Goal: Complete application form: Complete application form

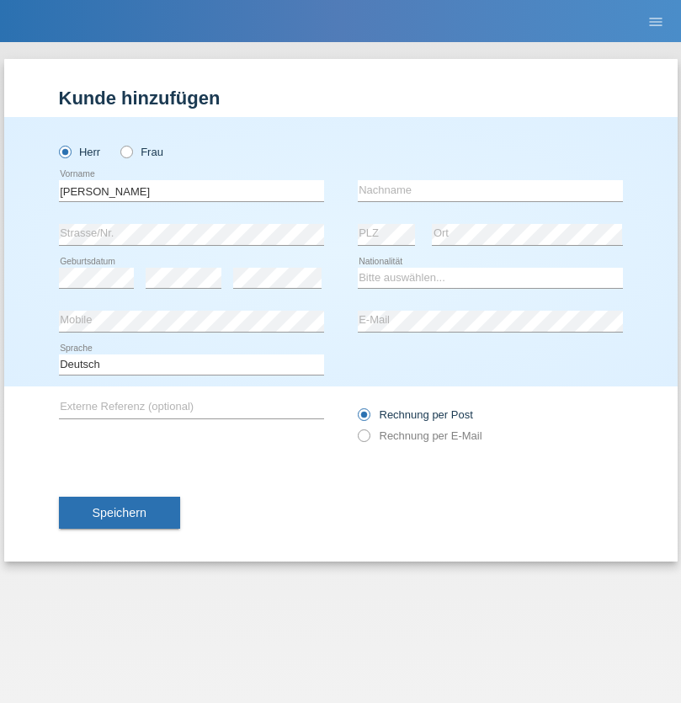
type input "[PERSON_NAME]"
click at [490, 190] on input "text" at bounding box center [490, 190] width 265 height 21
type input "[PERSON_NAME]"
select select "SY"
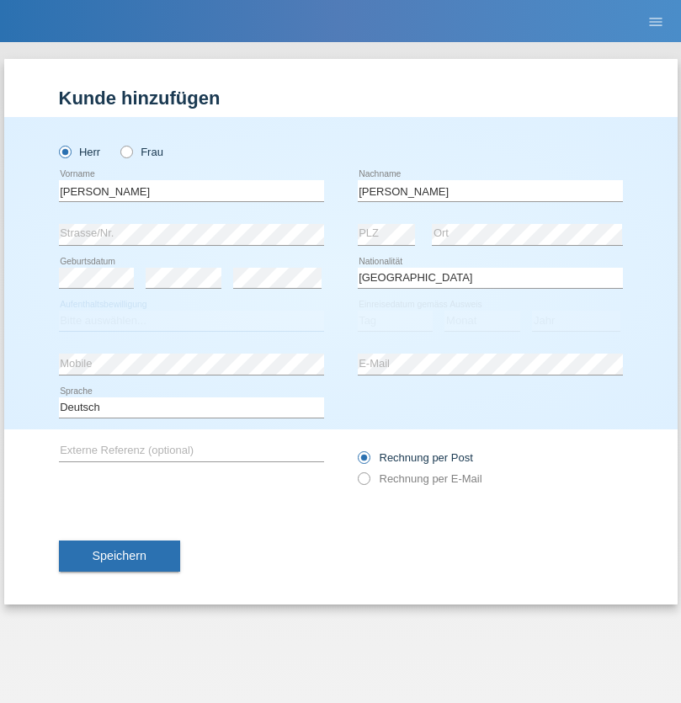
select select "C"
select select "21"
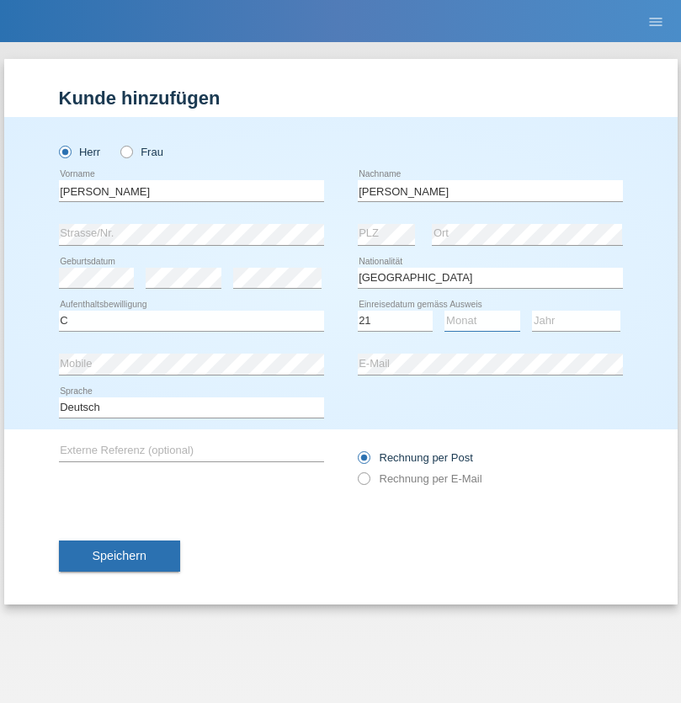
select select "12"
select select "2013"
select select "en"
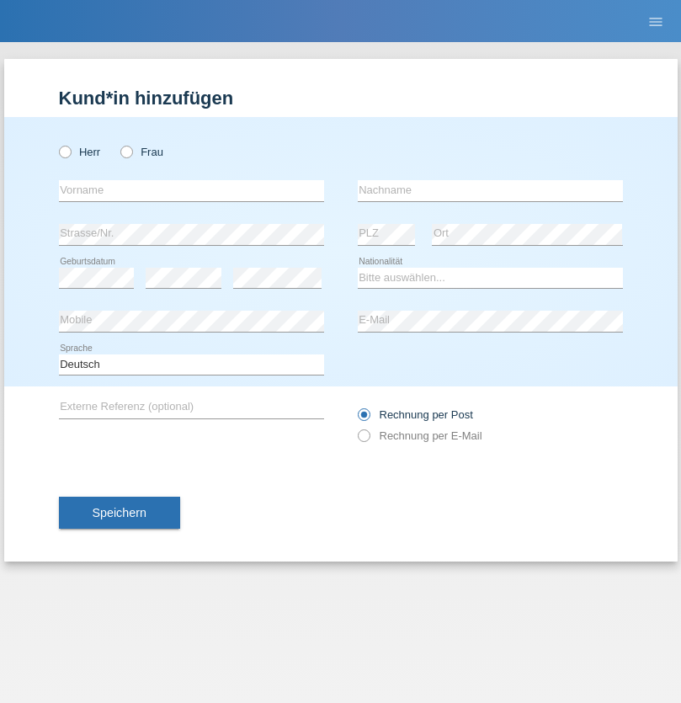
radio input "true"
click at [191, 190] on input "text" at bounding box center [191, 190] width 265 height 21
type input "David"
click at [490, 190] on input "text" at bounding box center [490, 190] width 265 height 21
type input "Senn"
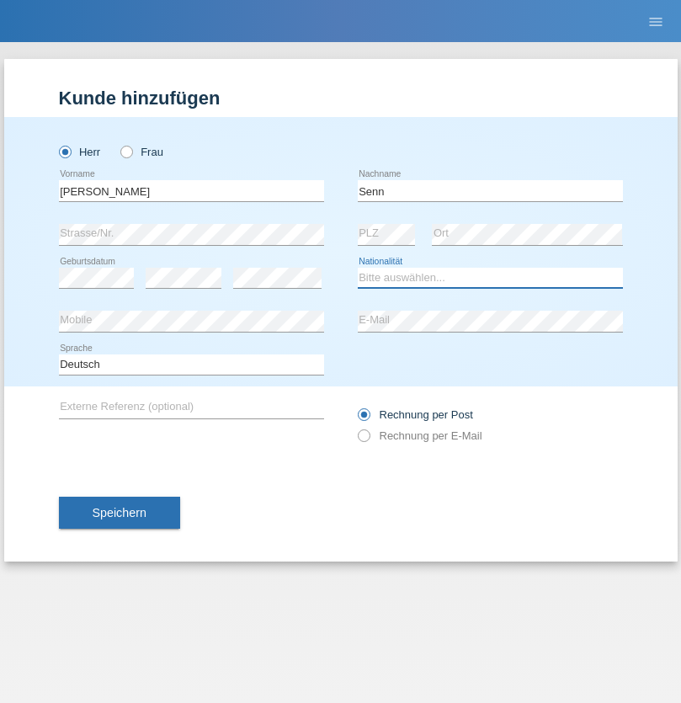
select select "CH"
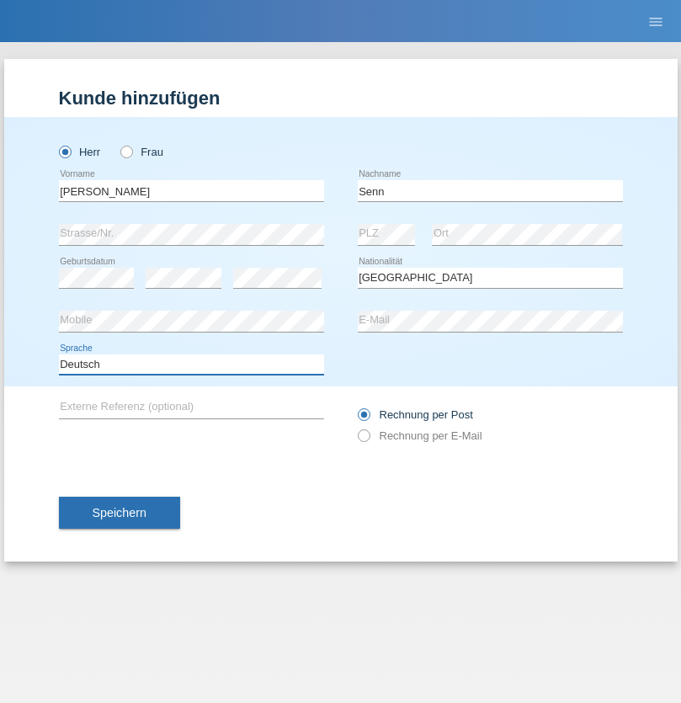
select select "en"
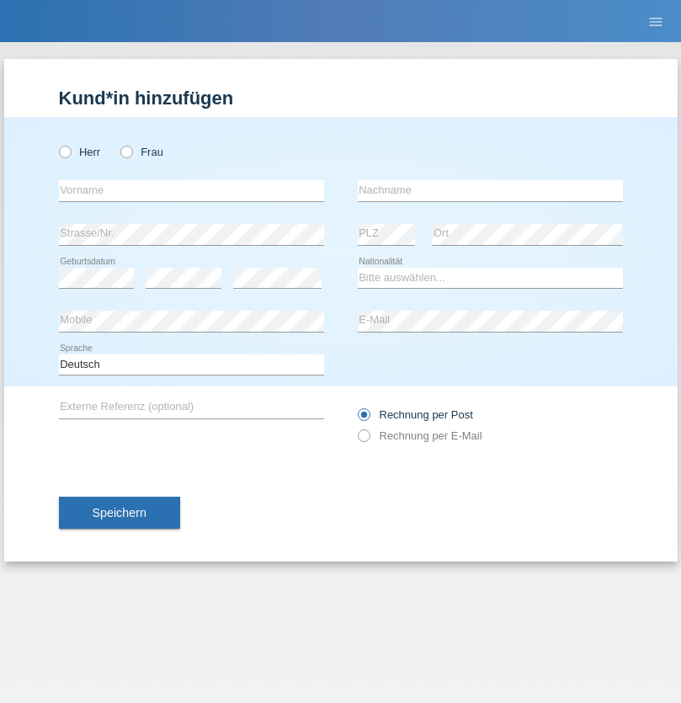
radio input "true"
click at [191, 190] on input "text" at bounding box center [191, 190] width 265 height 21
type input "Olup"
click at [490, 190] on input "text" at bounding box center [490, 190] width 265 height 21
type input "Dejan"
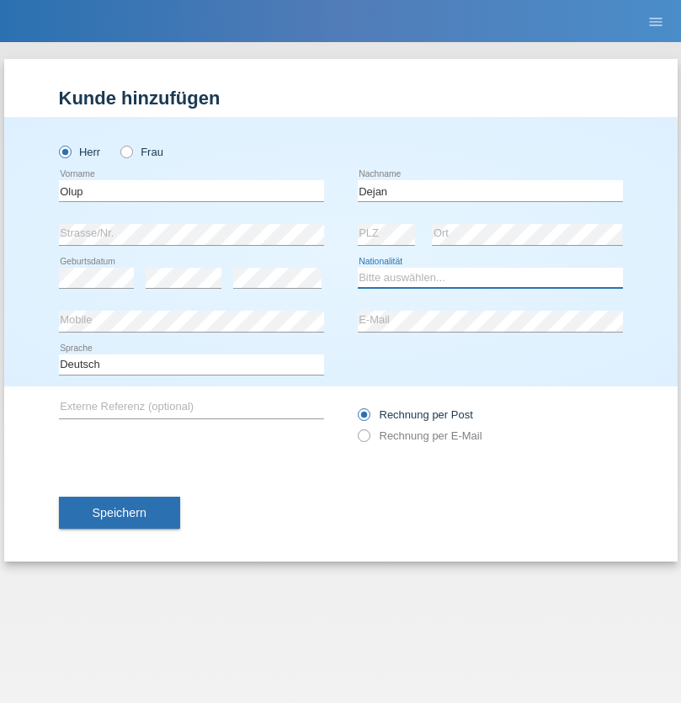
select select "SI"
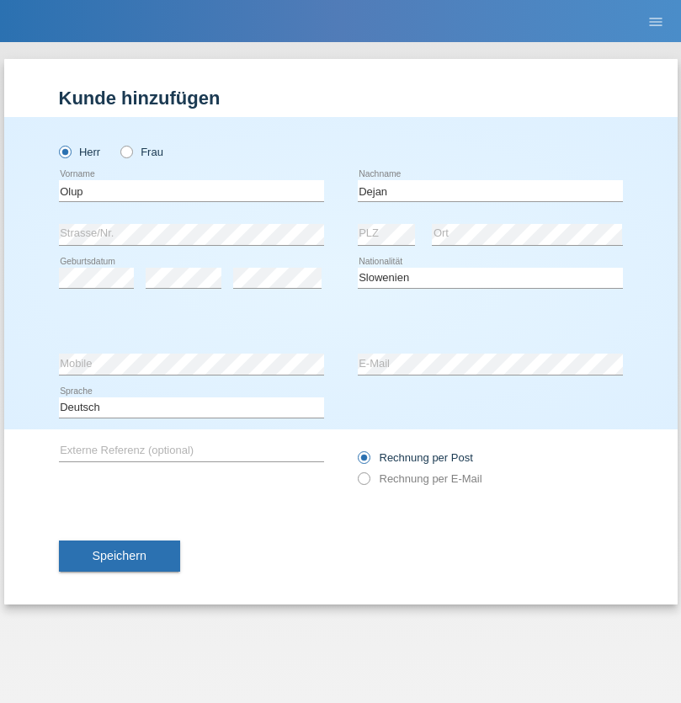
select select "C"
select select "01"
select select "12"
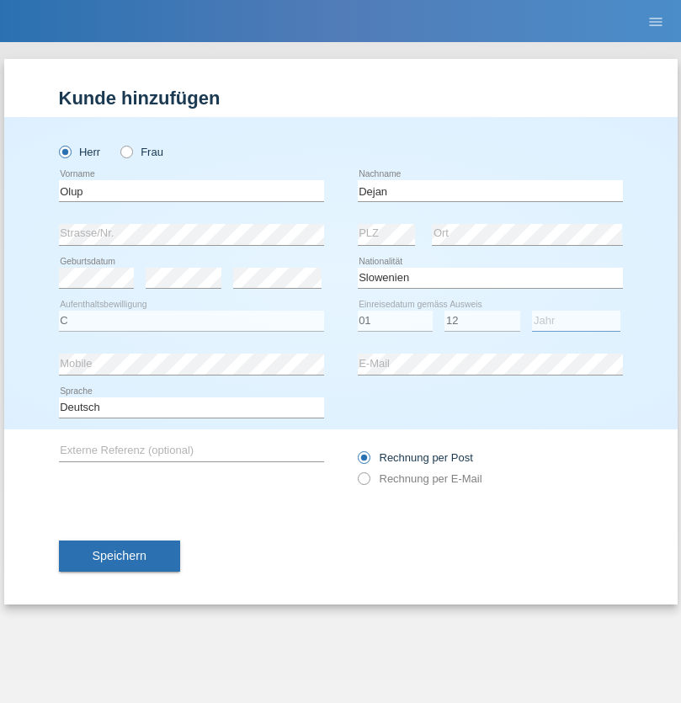
select select "2014"
select select "en"
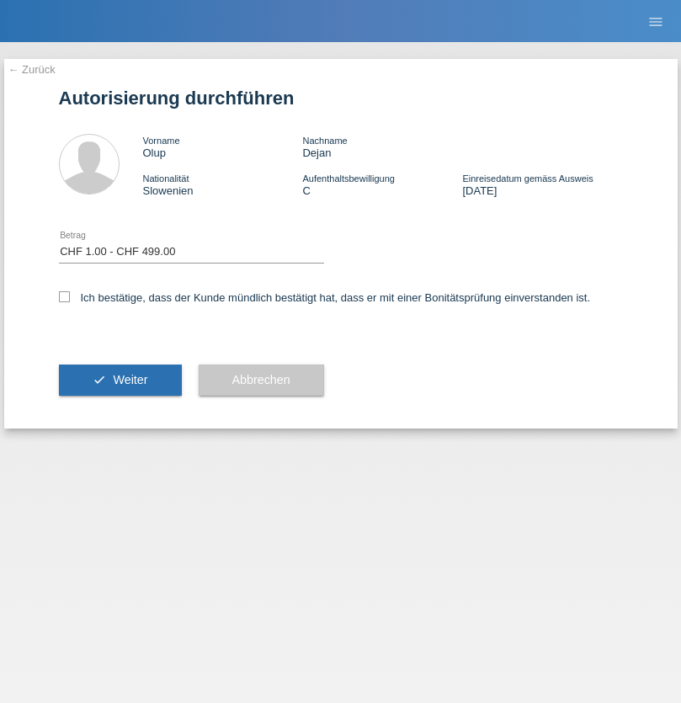
select select "1"
checkbox input "true"
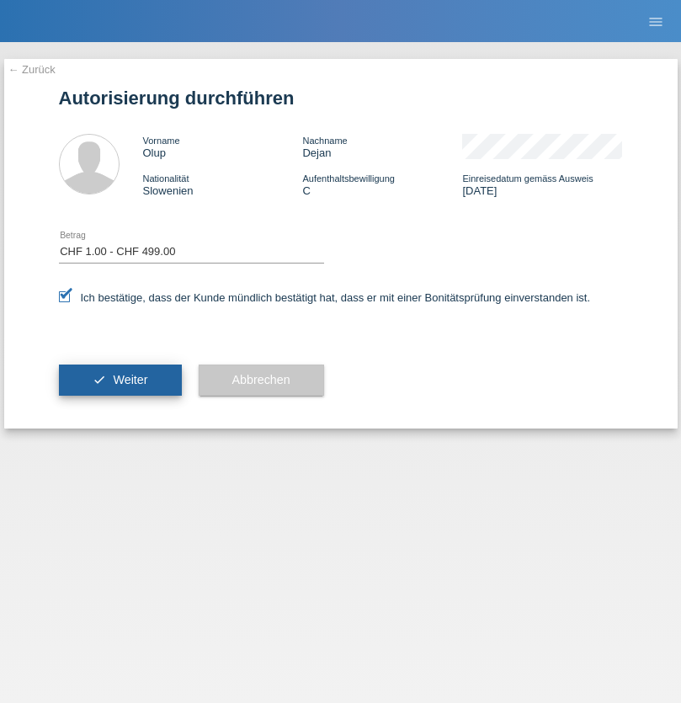
click at [119, 379] on span "Weiter" at bounding box center [130, 379] width 34 height 13
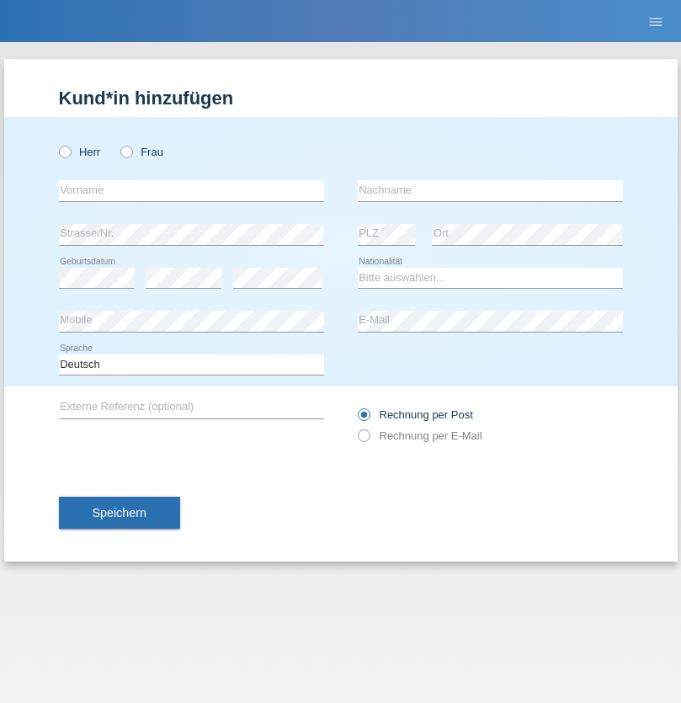
radio input "true"
click at [191, 190] on input "text" at bounding box center [191, 190] width 265 height 21
type input "Ukshini"
click at [490, 190] on input "text" at bounding box center [490, 190] width 265 height 21
type input "[PERSON_NAME]"
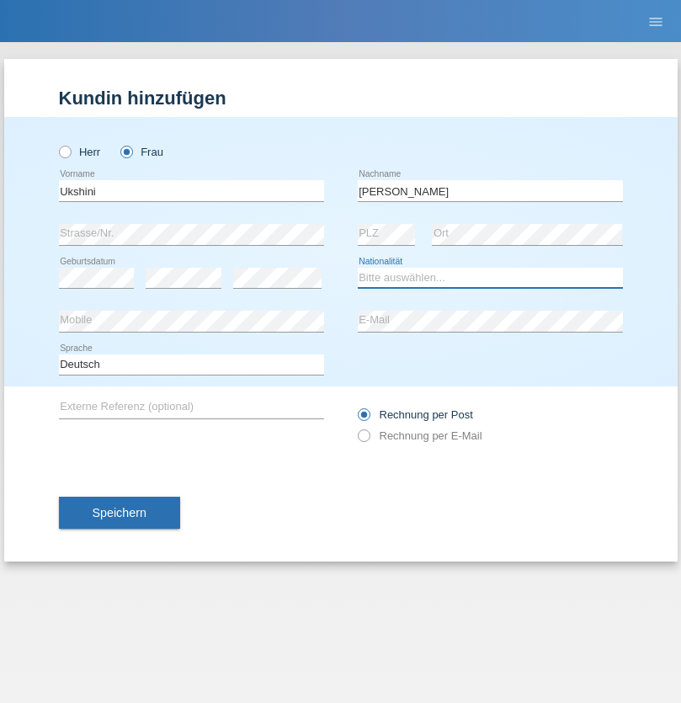
select select "CH"
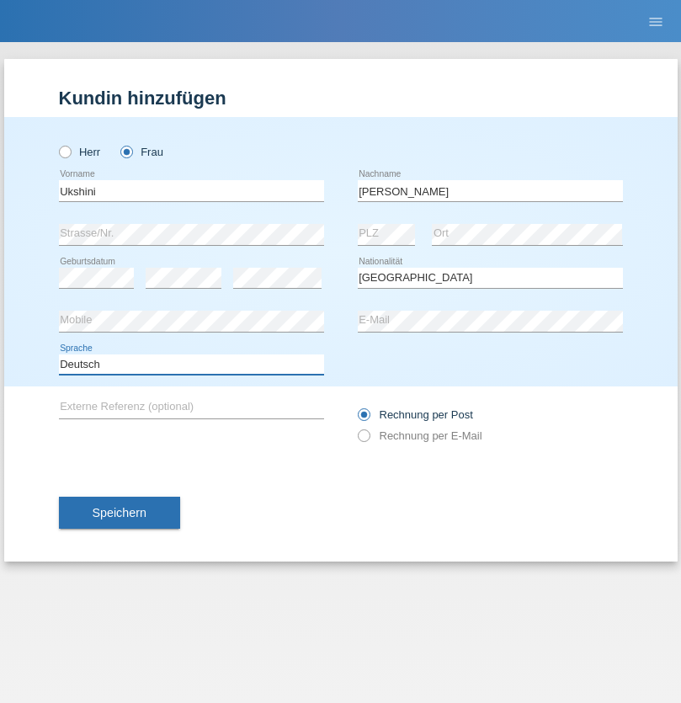
select select "en"
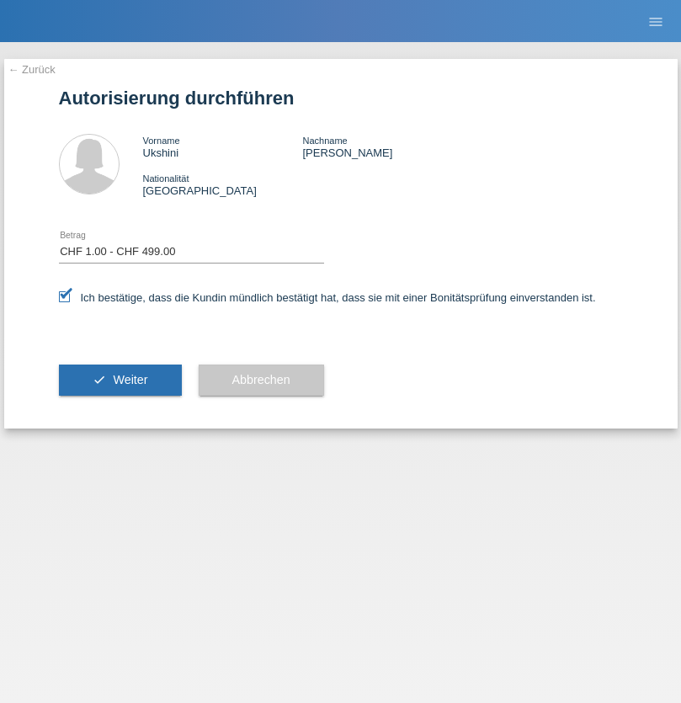
select select "1"
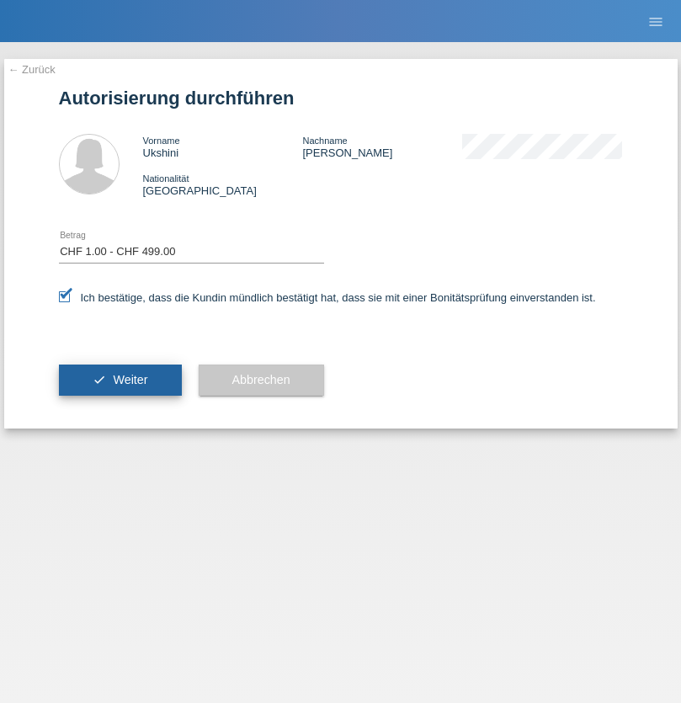
click at [119, 379] on span "Weiter" at bounding box center [130, 379] width 34 height 13
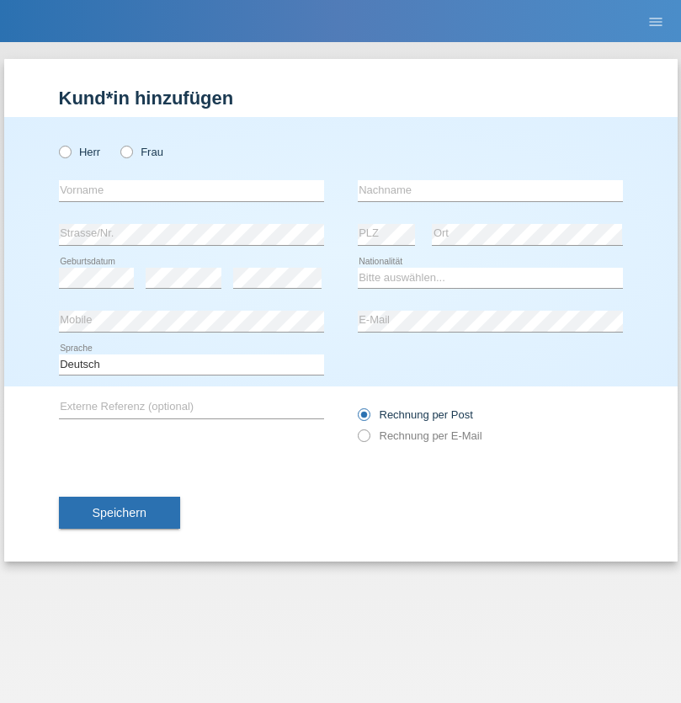
radio input "true"
click at [191, 190] on input "text" at bounding box center [191, 190] width 265 height 21
type input "firat"
click at [490, 190] on input "text" at bounding box center [490, 190] width 265 height 21
type input "kara"
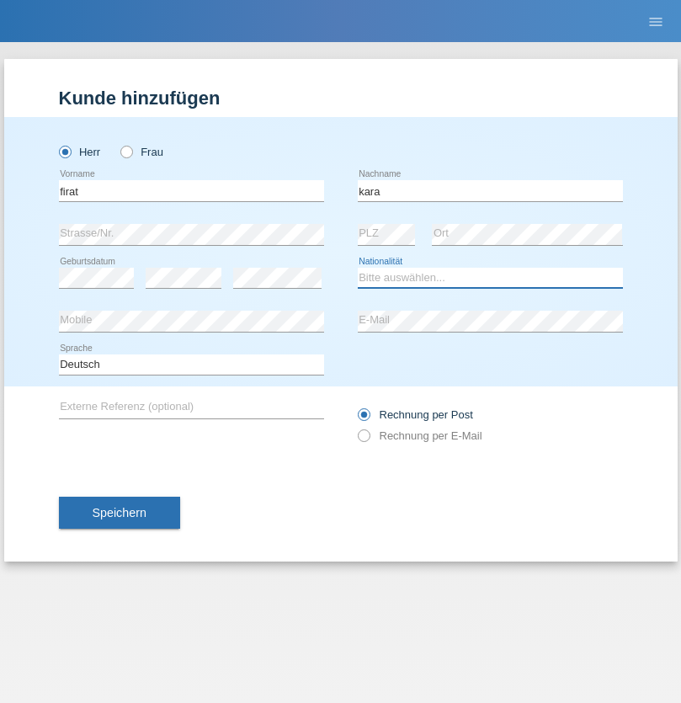
select select "CH"
radio input "true"
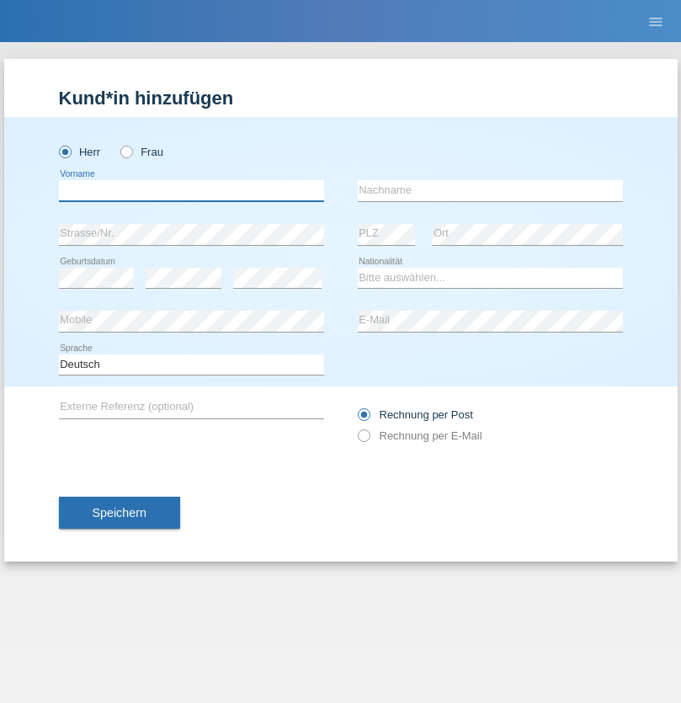
click at [191, 190] on input "text" at bounding box center [191, 190] width 265 height 21
type input "Francesco"
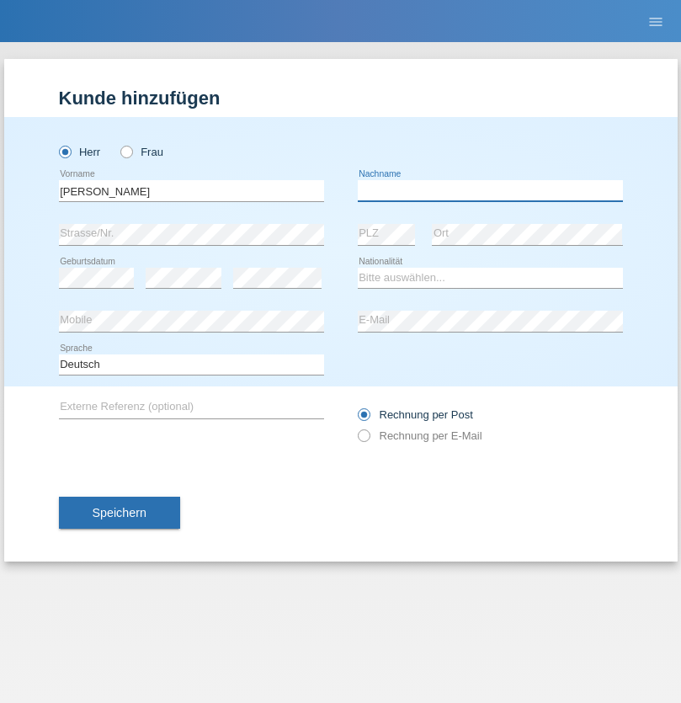
click at [490, 190] on input "text" at bounding box center [490, 190] width 265 height 21
type input "Fortugno"
select select "IT"
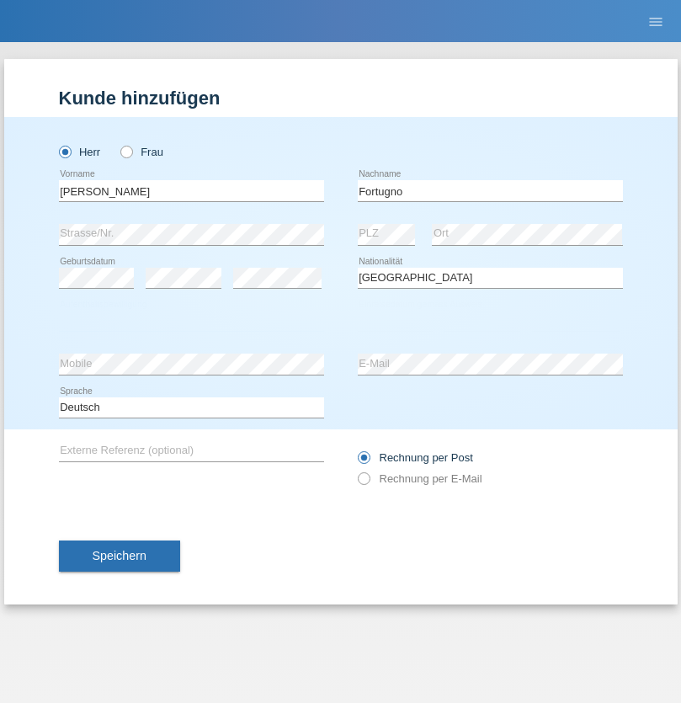
select select "C"
select select "09"
select select "08"
select select "2006"
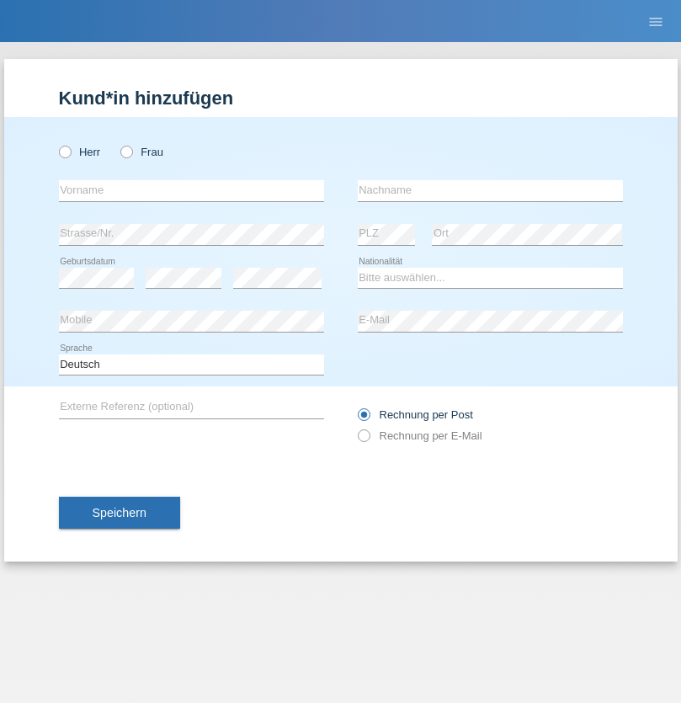
radio input "true"
click at [191, 190] on input "text" at bounding box center [191, 190] width 265 height 21
type input "[PERSON_NAME]"
click at [490, 190] on input "text" at bounding box center [490, 190] width 265 height 21
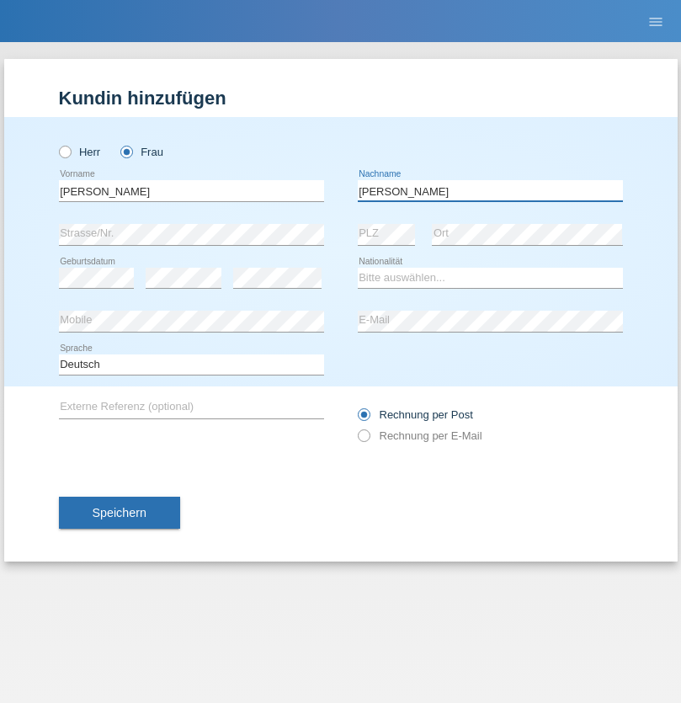
type input "[PERSON_NAME]"
select select "UA"
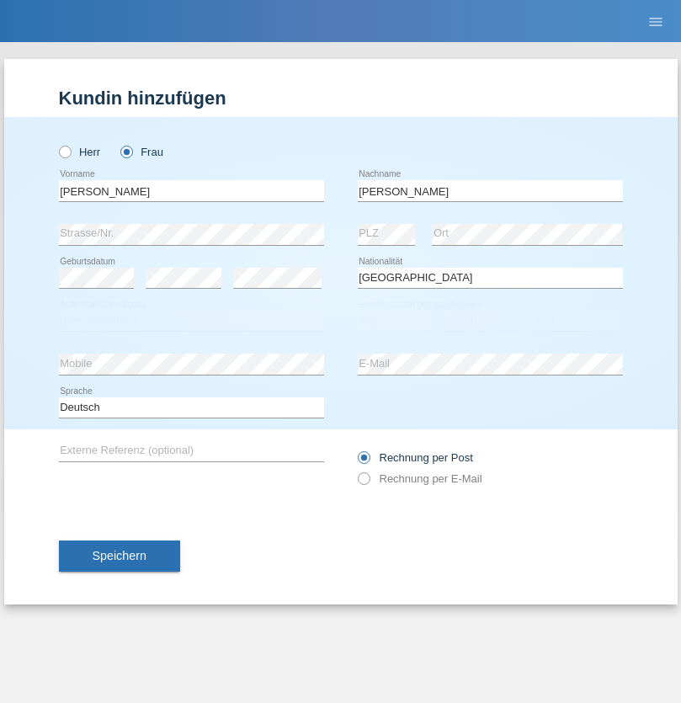
select select "C"
select select "23"
select select "10"
select select "2021"
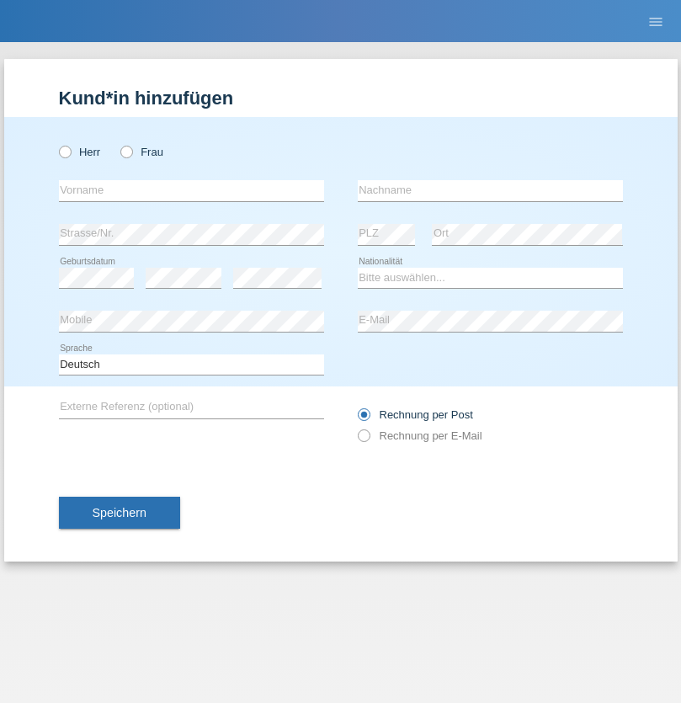
radio input "true"
click at [191, 190] on input "text" at bounding box center [191, 190] width 265 height 21
type input "Nuria"
click at [490, 190] on input "text" at bounding box center [490, 190] width 265 height 21
type input "D'Antino"
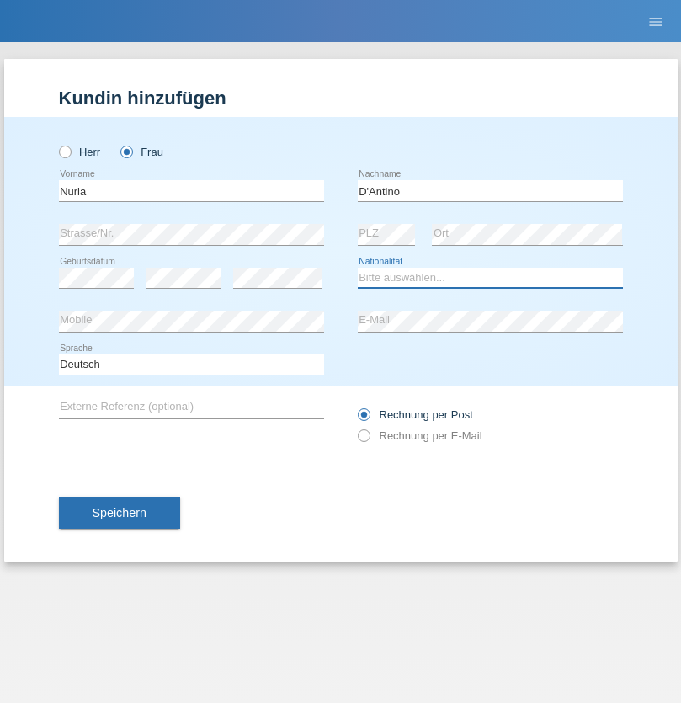
select select "CH"
